Goal: Task Accomplishment & Management: Complete application form

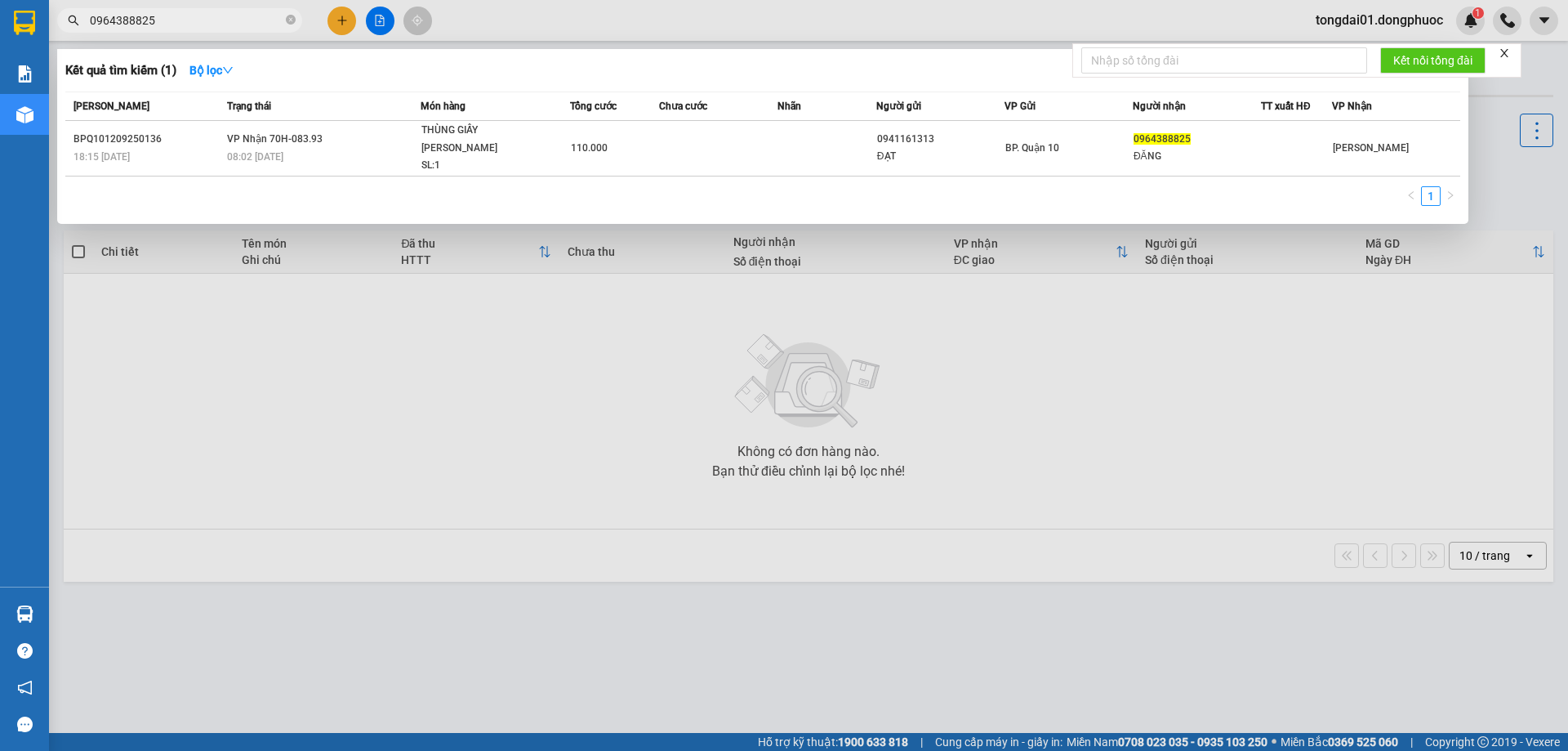
click at [230, 23] on input "0964388825" at bounding box center [186, 20] width 193 height 18
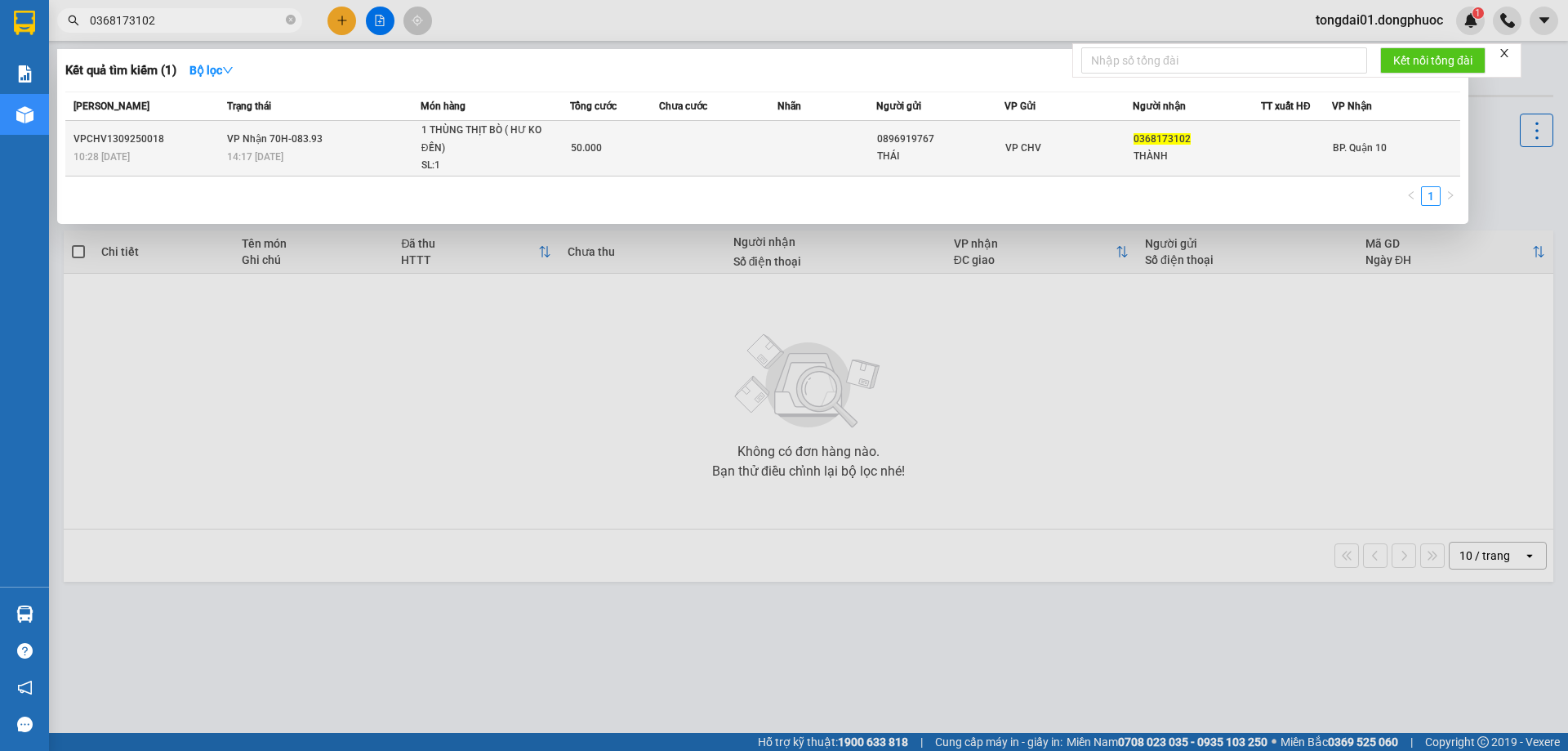
type input "0368173102"
click at [287, 160] on div "14:17 [DATE]" at bounding box center [323, 156] width 193 height 18
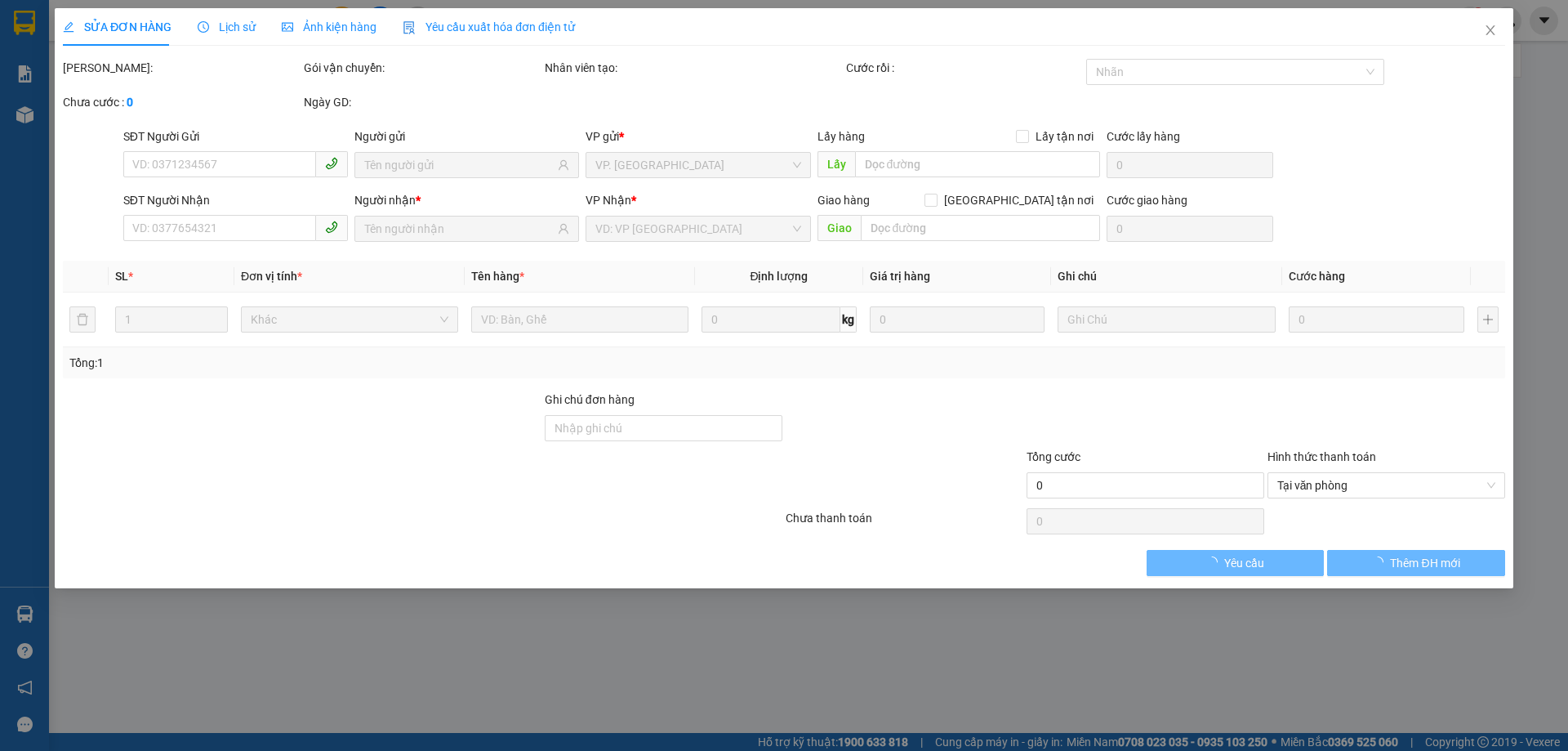
type input "0896919767"
type input "THÁI"
type input "0368173102"
type input "THÀNH"
type input "50.000"
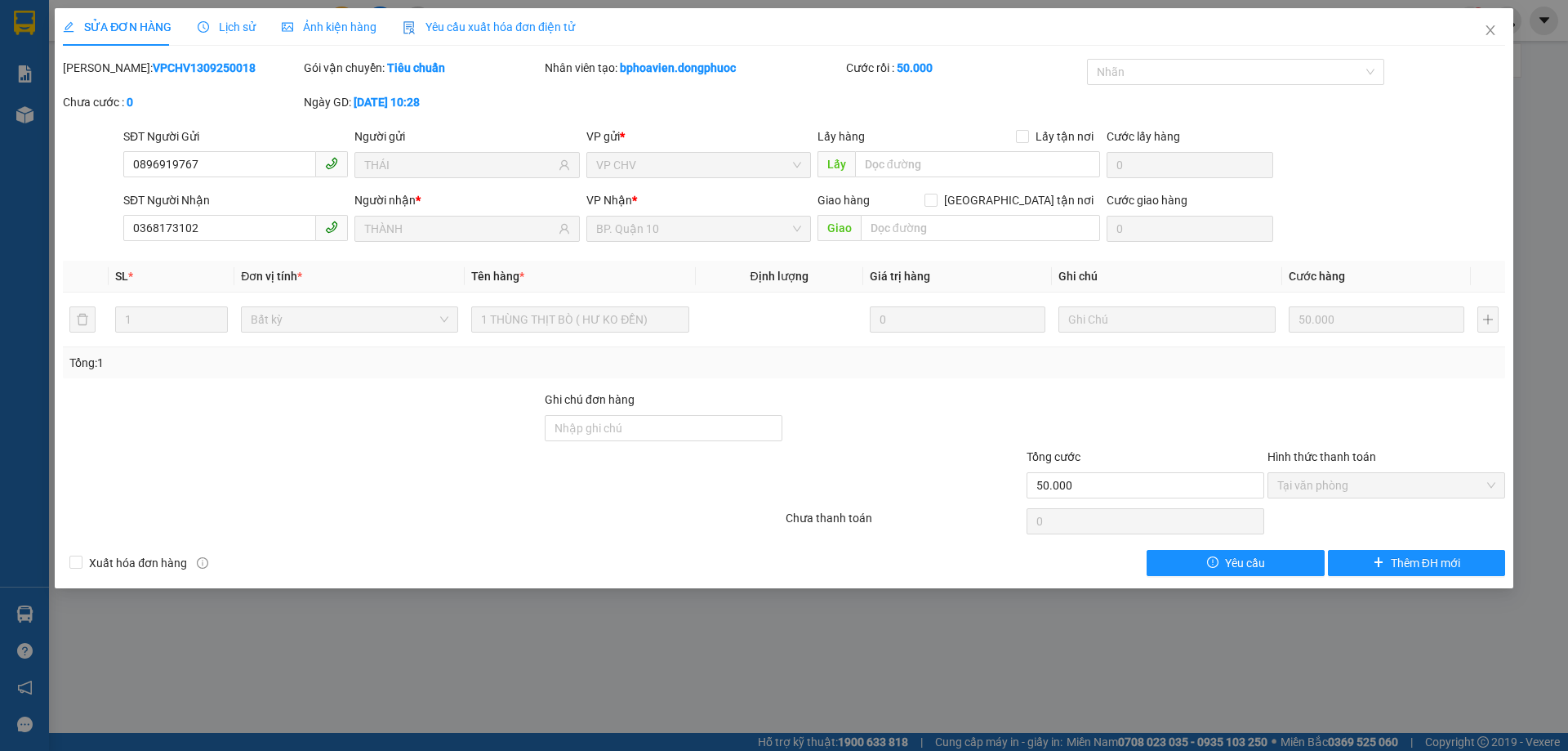
click at [231, 20] on span "Lịch sử" at bounding box center [226, 27] width 58 height 13
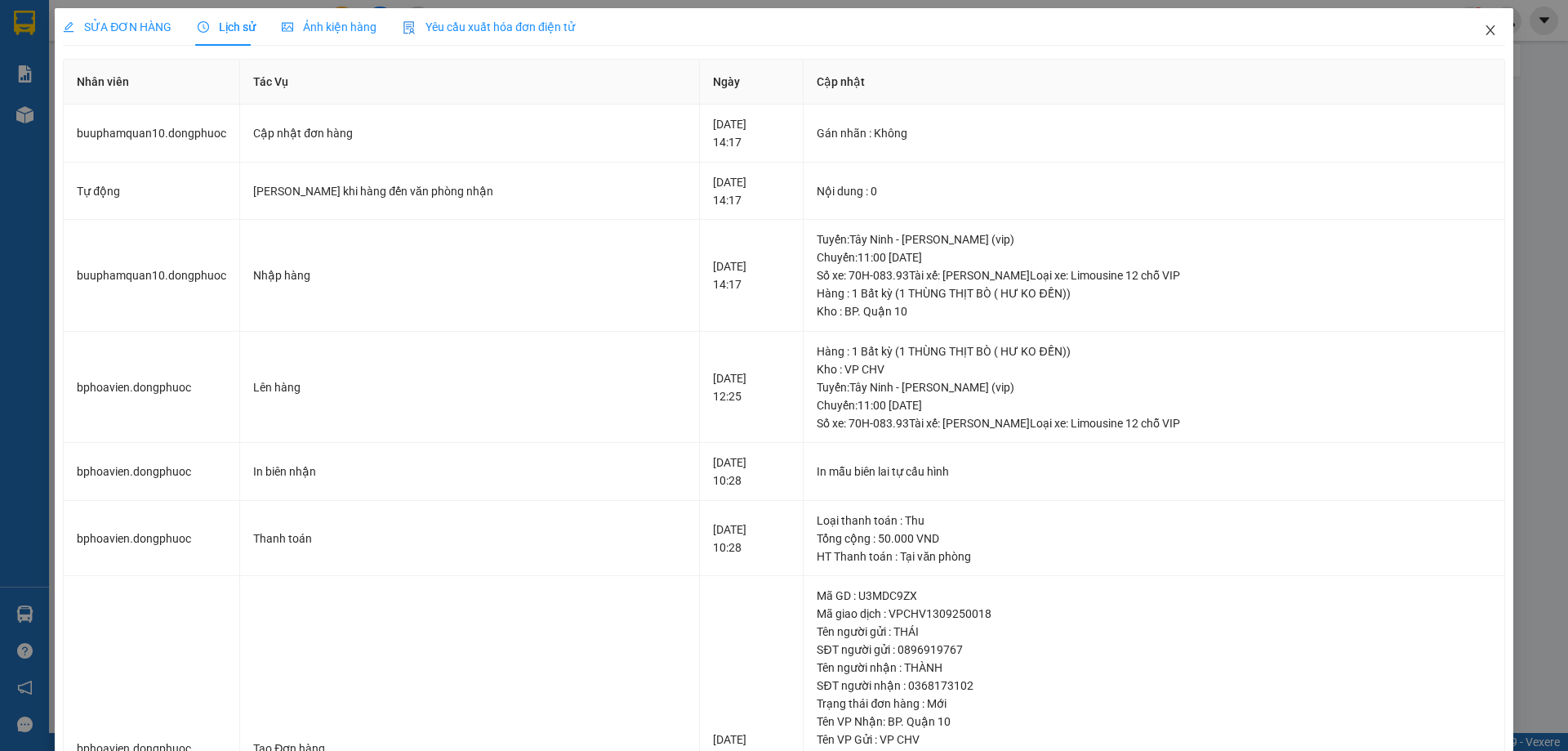
drag, startPoint x: 1484, startPoint y: 28, endPoint x: 664, endPoint y: 8, distance: 820.2
click at [1484, 29] on icon "close" at bounding box center [1491, 30] width 13 height 13
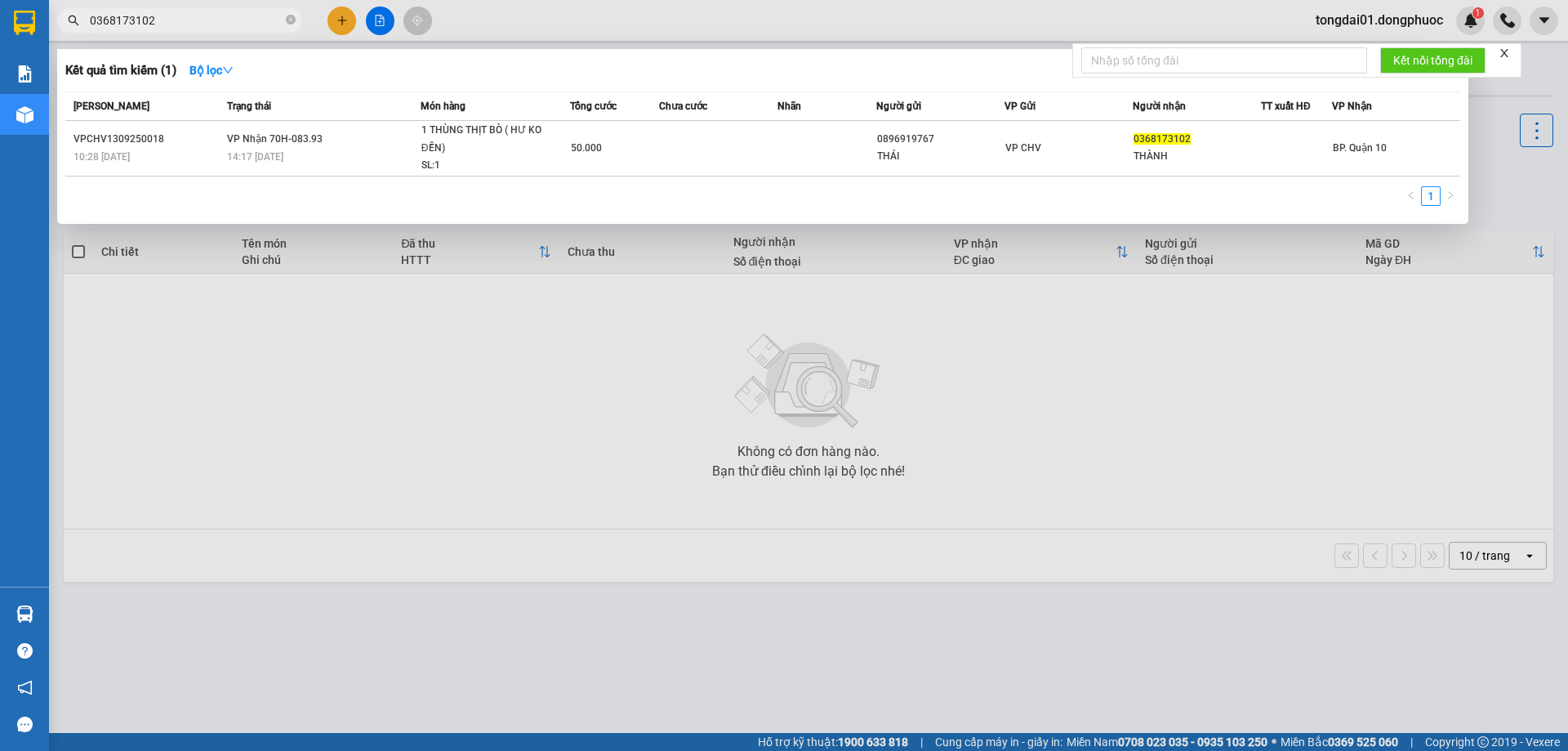
click at [186, 13] on input "0368173102" at bounding box center [186, 20] width 193 height 18
click at [187, 13] on input "0368173102" at bounding box center [186, 20] width 193 height 18
